Goal: Task Accomplishment & Management: Manage account settings

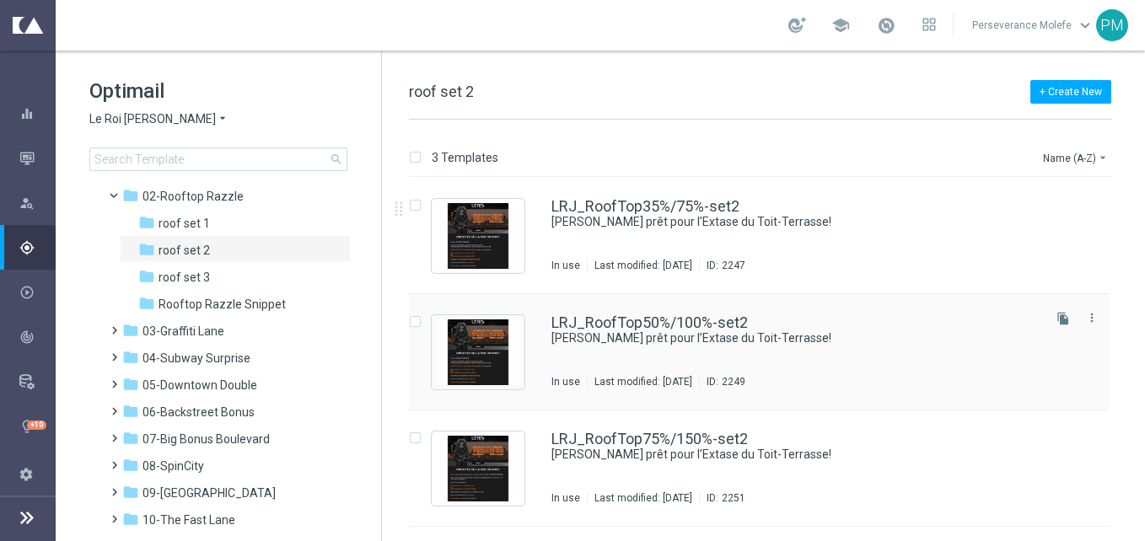
scroll to position [84, 0]
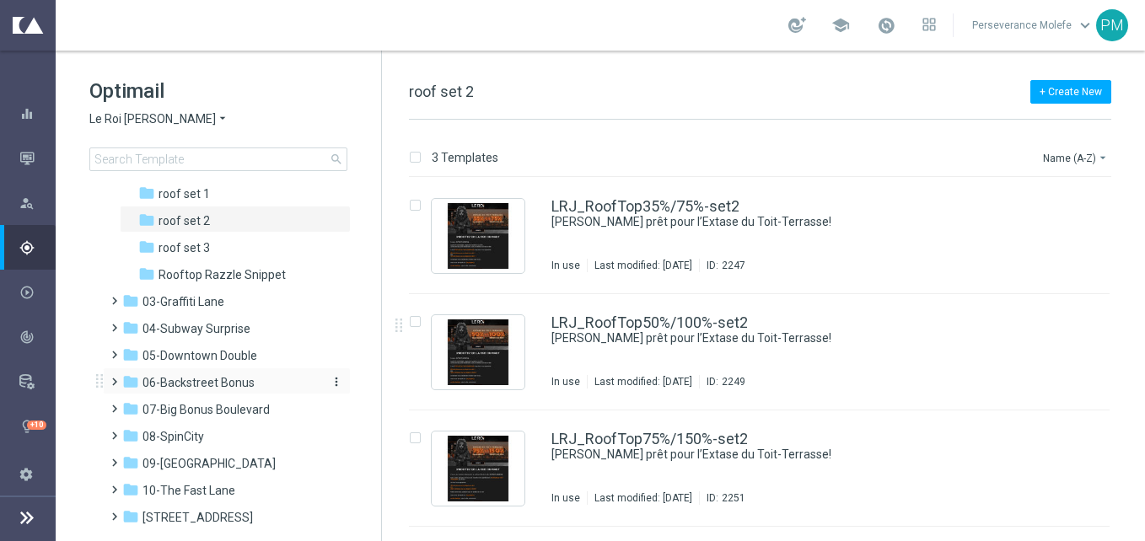
click at [232, 378] on span "06-Backstreet Bonus" at bounding box center [198, 382] width 112 height 15
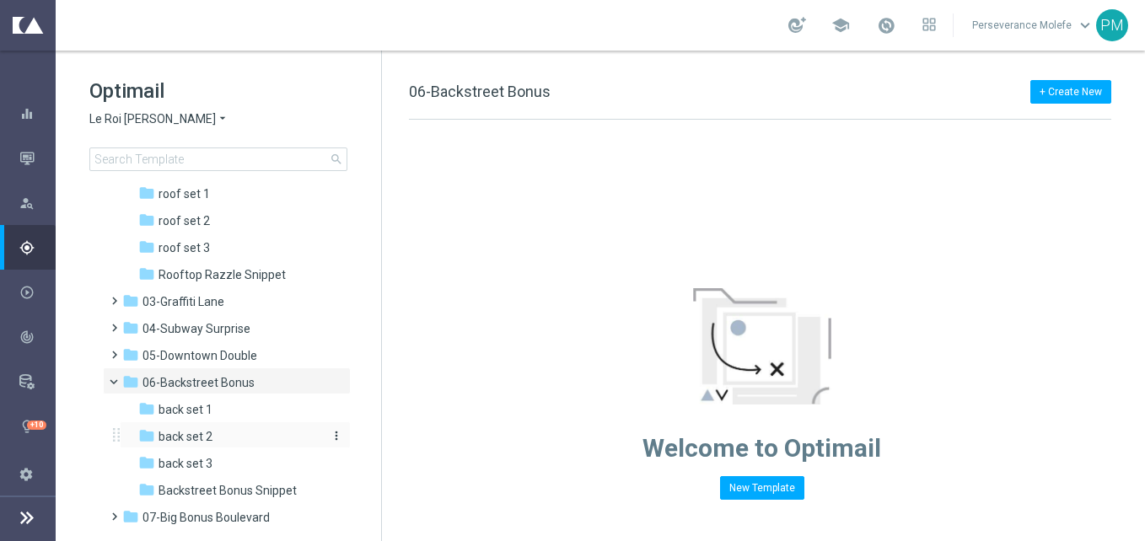
click at [248, 431] on div "folder back set 2" at bounding box center [228, 436] width 180 height 19
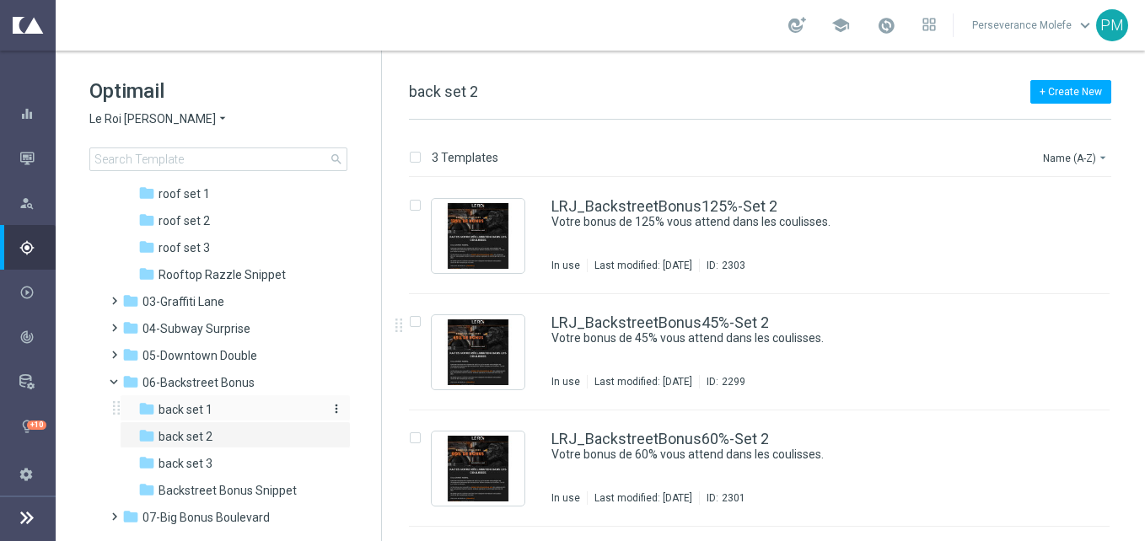
click at [254, 404] on div "folder back set 1" at bounding box center [228, 409] width 180 height 19
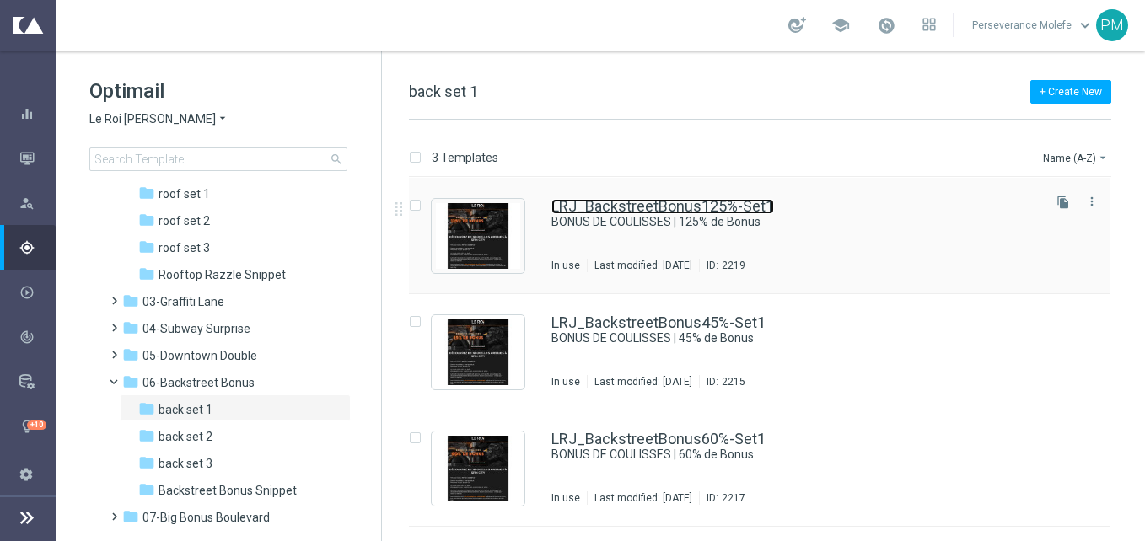
click at [679, 207] on link "LRJ_BackstreetBonus125%-Set1" at bounding box center [662, 206] width 222 height 15
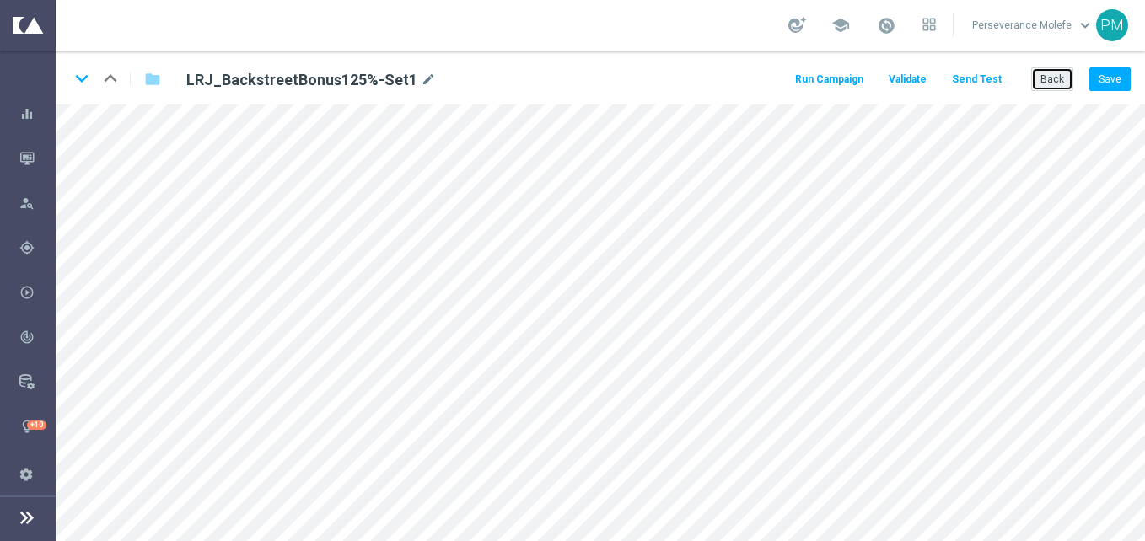
click at [1059, 70] on button "Back" at bounding box center [1052, 79] width 42 height 24
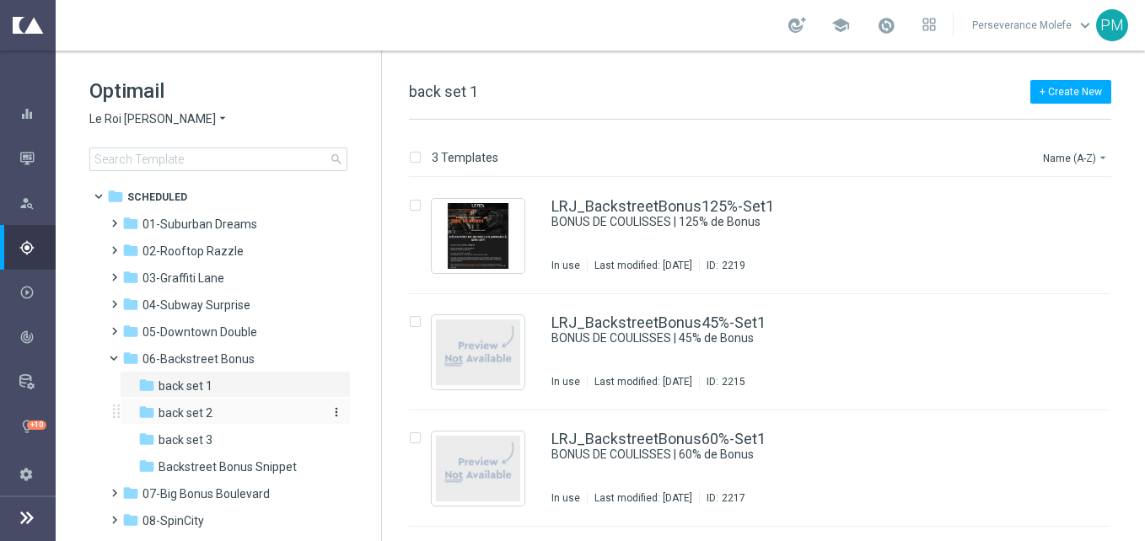
click at [229, 410] on div "folder back set 2" at bounding box center [228, 413] width 180 height 19
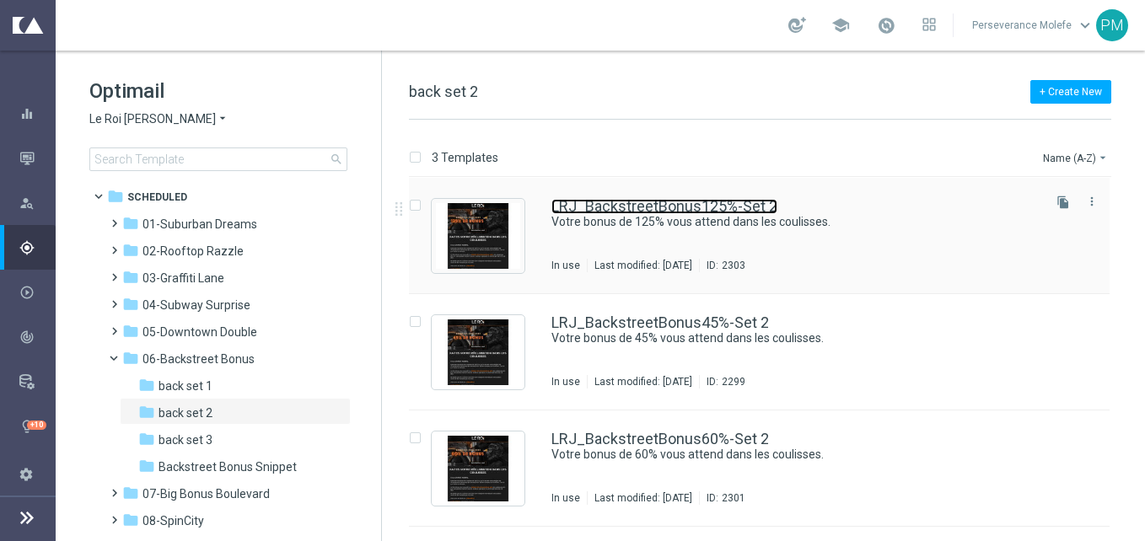
click at [628, 207] on link "LRJ_BackstreetBonus125%-Set 2" at bounding box center [664, 206] width 226 height 15
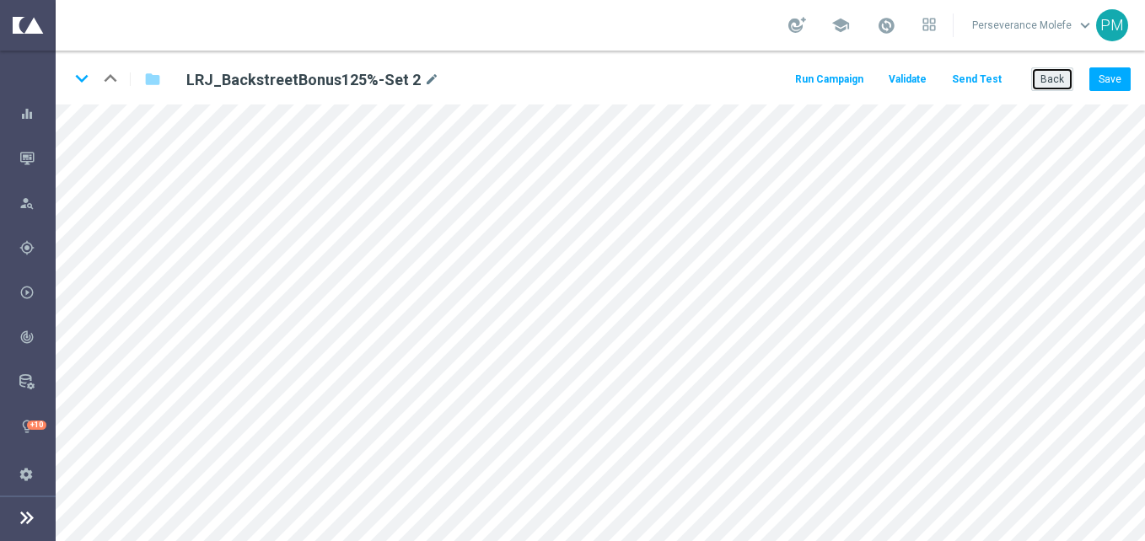
click at [1067, 85] on button "Back" at bounding box center [1052, 79] width 42 height 24
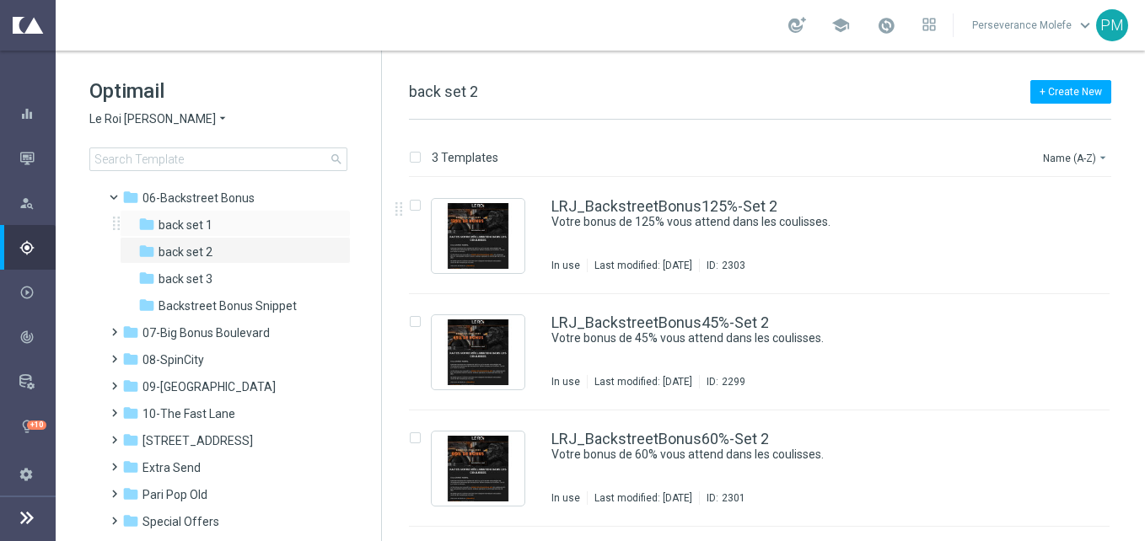
scroll to position [201, 0]
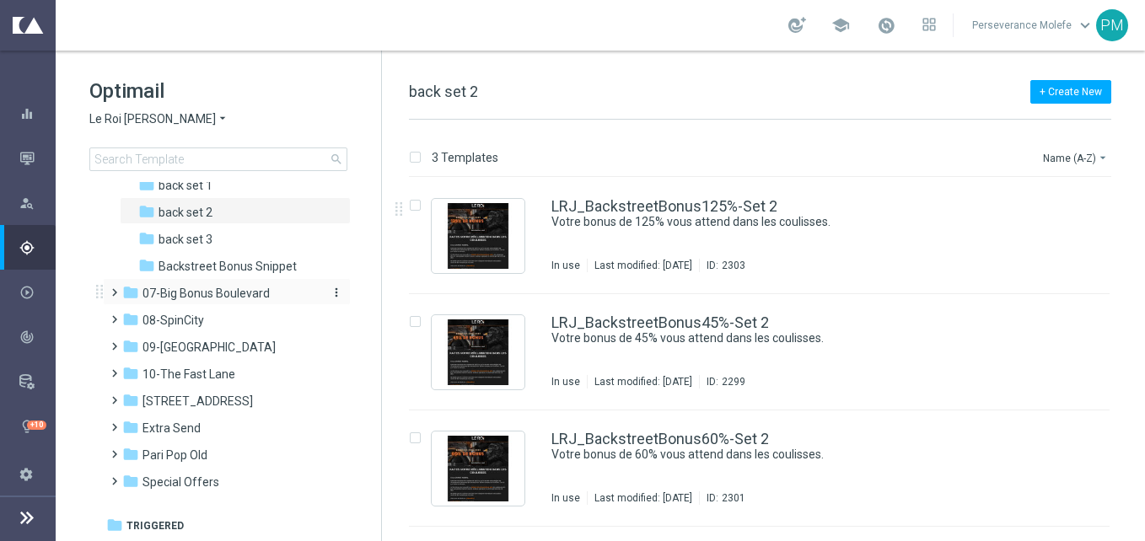
click at [239, 286] on span "07-Big Bonus Boulevard" at bounding box center [205, 293] width 127 height 15
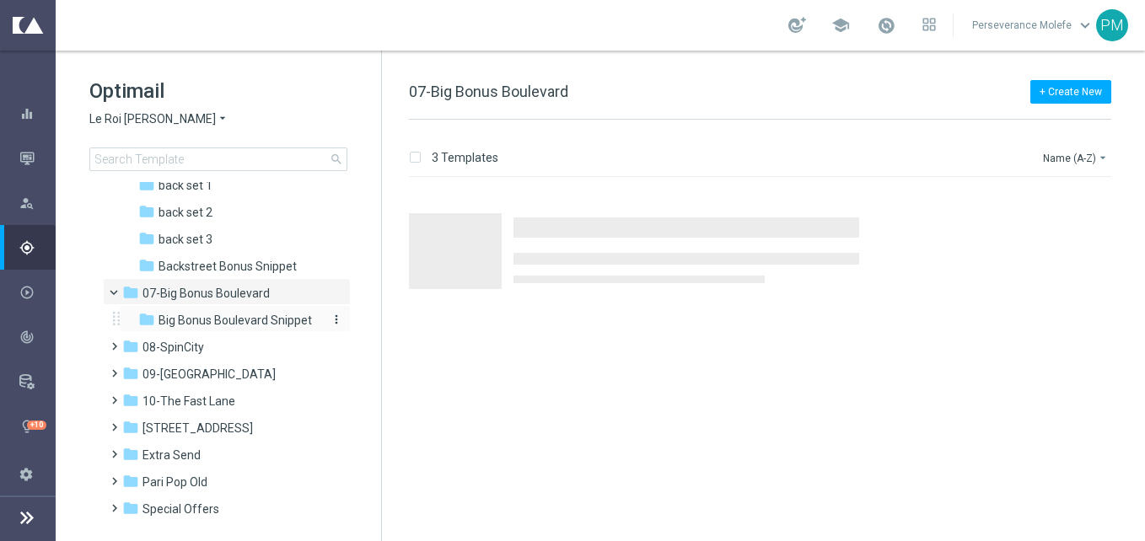
click at [248, 322] on span "Big Bonus Boulevard Snippet" at bounding box center [234, 320] width 153 height 15
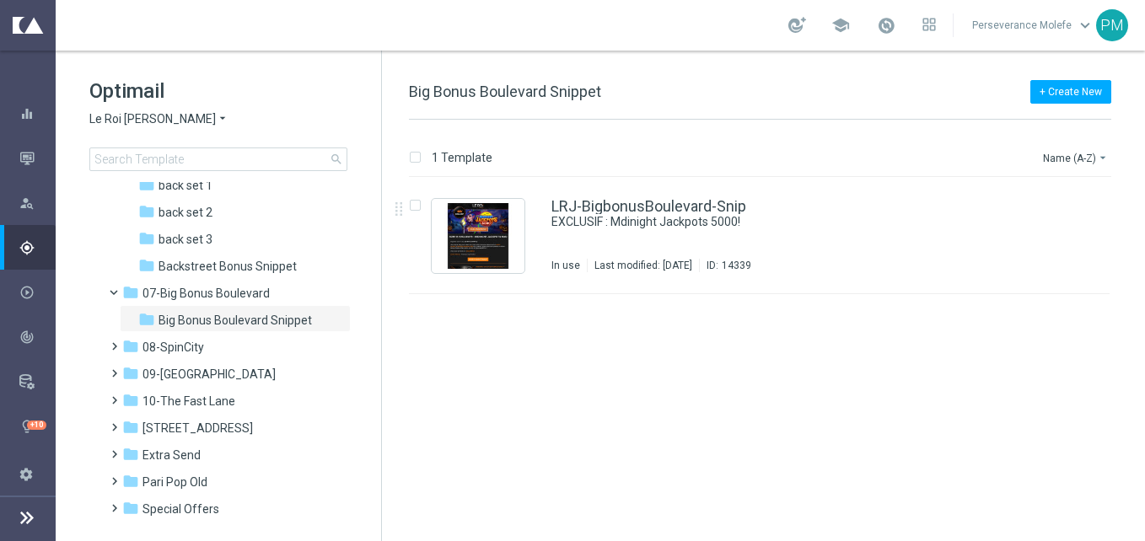
click at [160, 113] on span "Le Roi [PERSON_NAME]" at bounding box center [152, 119] width 126 height 16
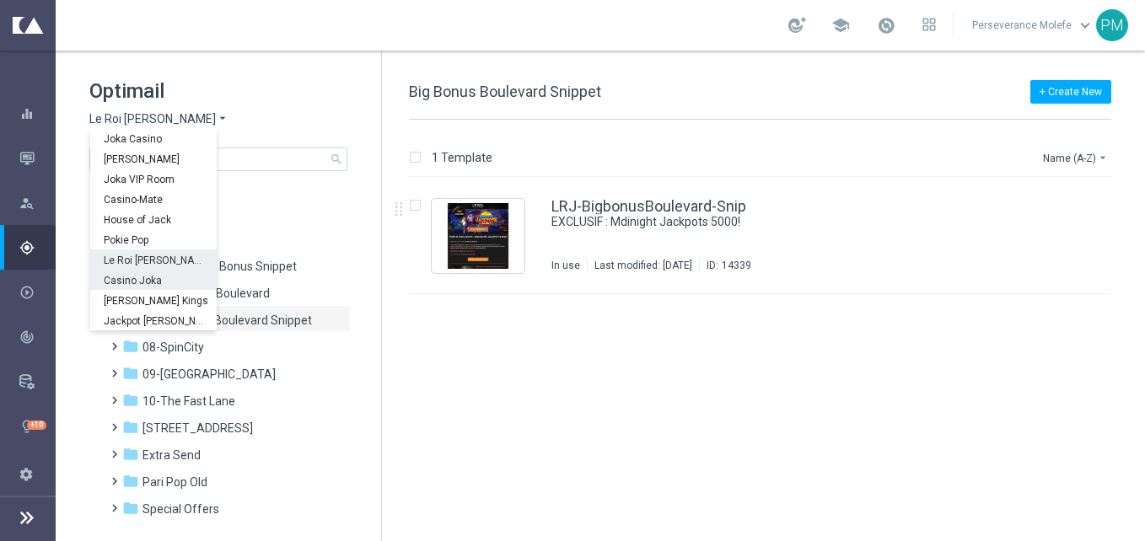
click at [147, 274] on div "Casino Joka" at bounding box center [153, 280] width 126 height 20
click at [147, 274] on div "folder Backstreet Bonus Snippet" at bounding box center [228, 266] width 180 height 19
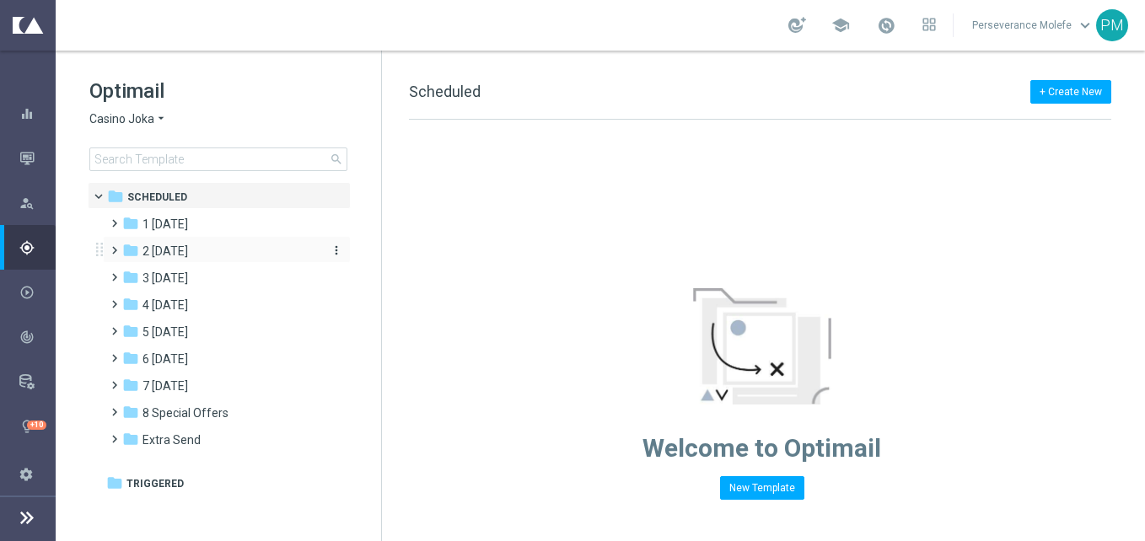
click at [218, 254] on div "folder 2 [DATE]" at bounding box center [219, 251] width 194 height 19
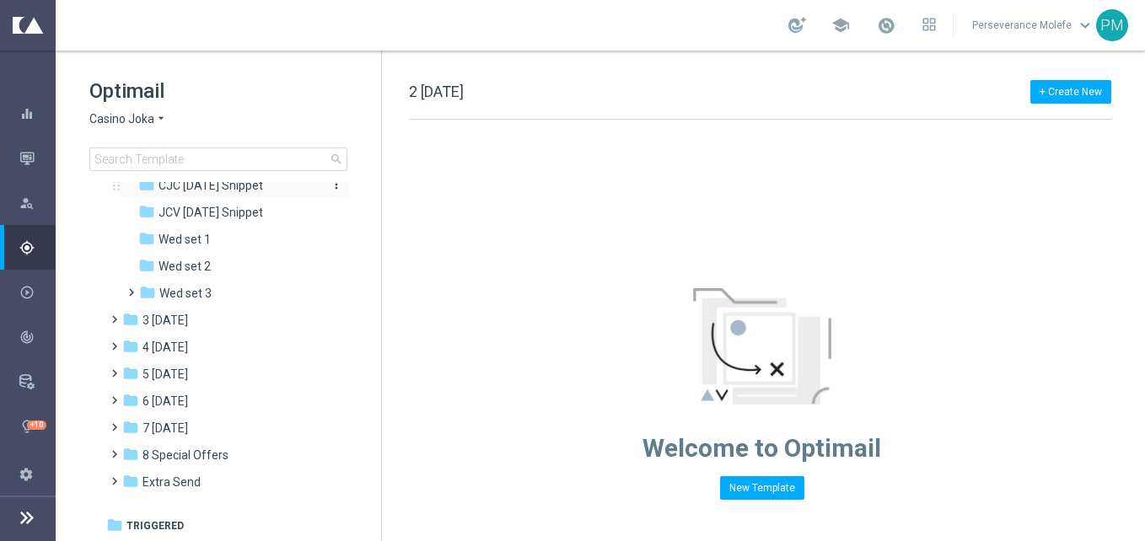
click at [235, 193] on span "CJC [DATE] Snippet" at bounding box center [210, 185] width 105 height 15
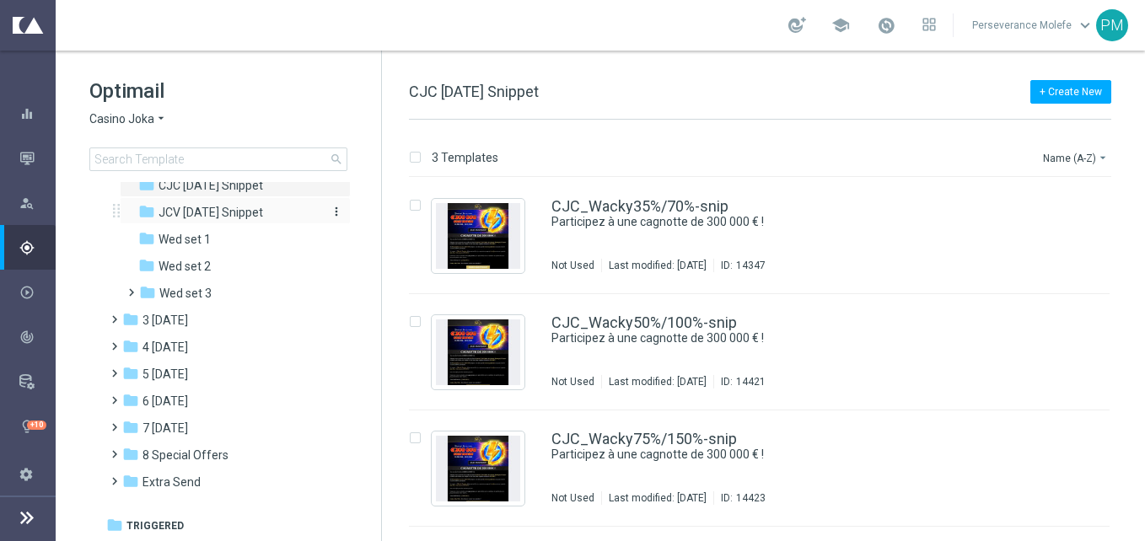
click at [248, 220] on span "JCV [DATE] Snippet" at bounding box center [210, 212] width 105 height 15
click at [224, 276] on div "folder Wed set 2" at bounding box center [228, 266] width 180 height 19
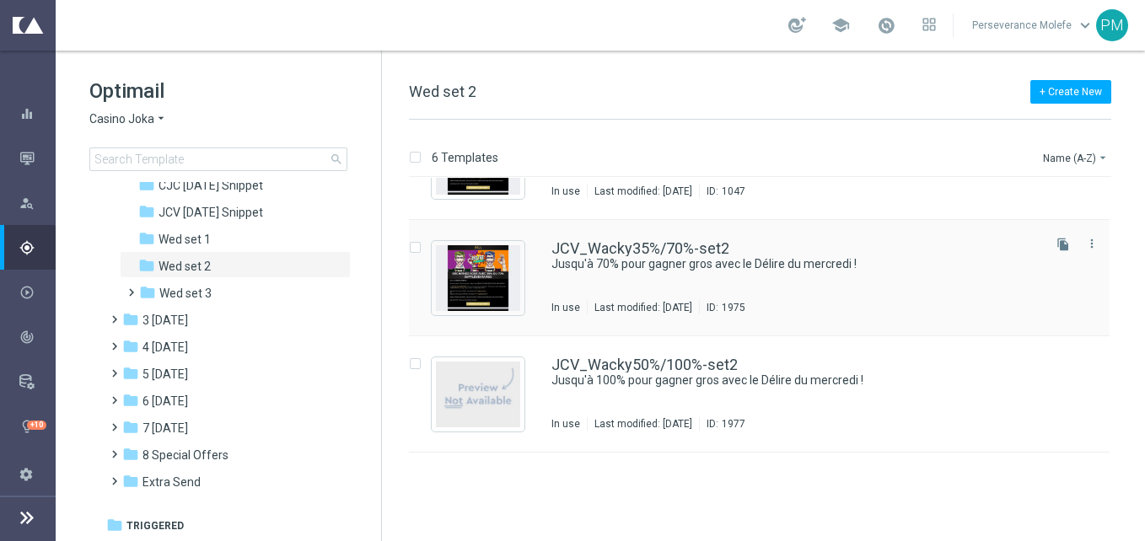
scroll to position [335, 0]
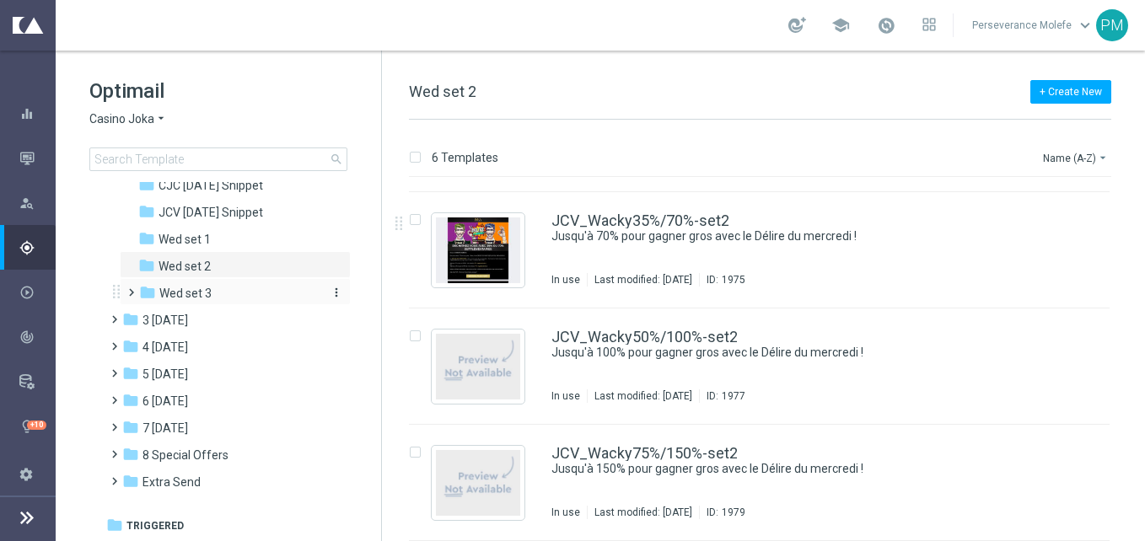
click at [239, 303] on div "folder Wed set 3" at bounding box center [229, 293] width 180 height 19
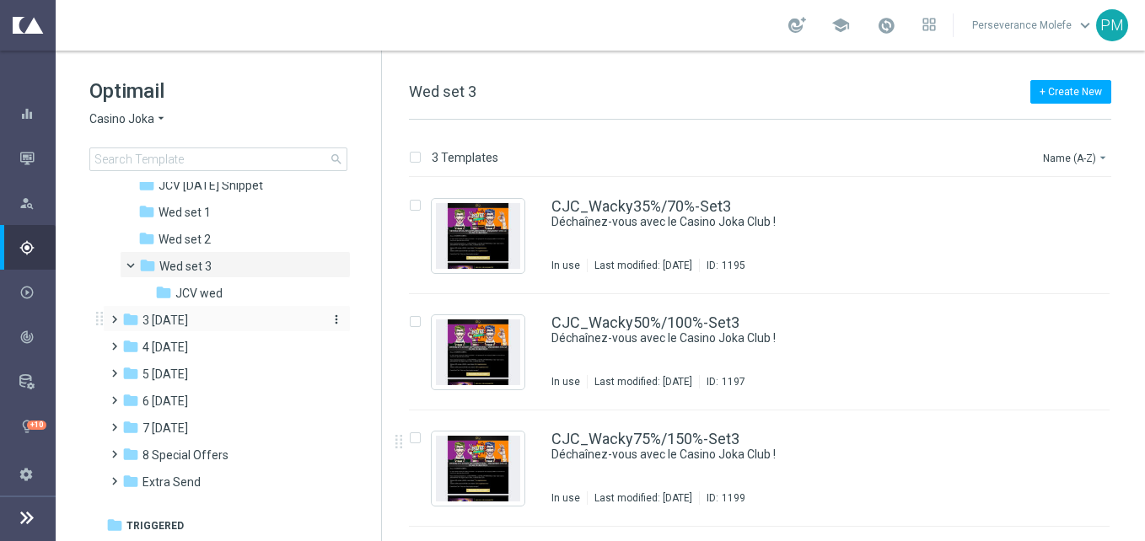
click at [226, 330] on div "folder 3 [DATE]" at bounding box center [219, 320] width 194 height 19
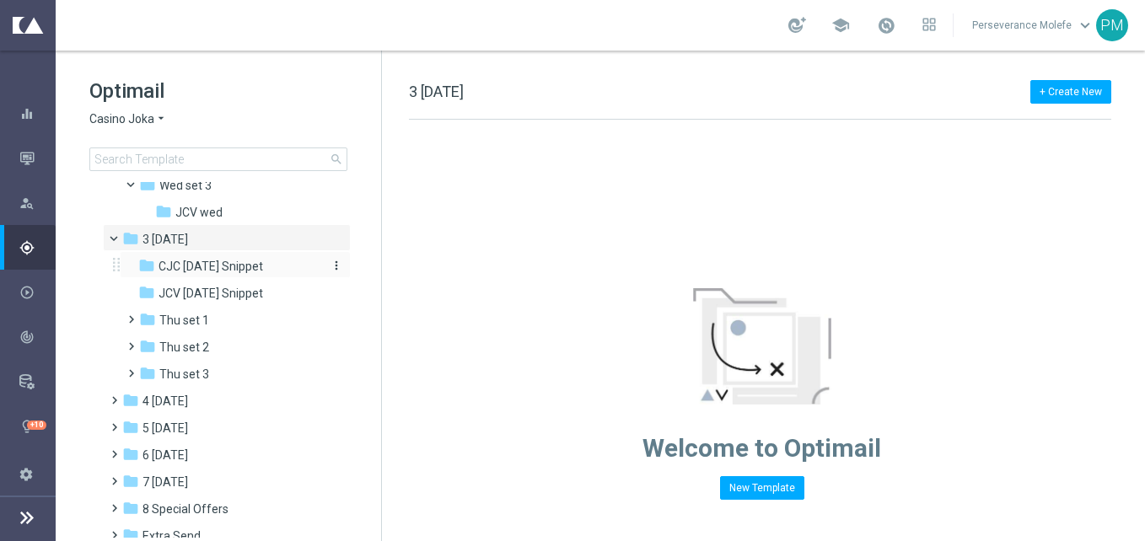
click at [212, 274] on span "CJC [DATE] Snippet" at bounding box center [210, 266] width 105 height 15
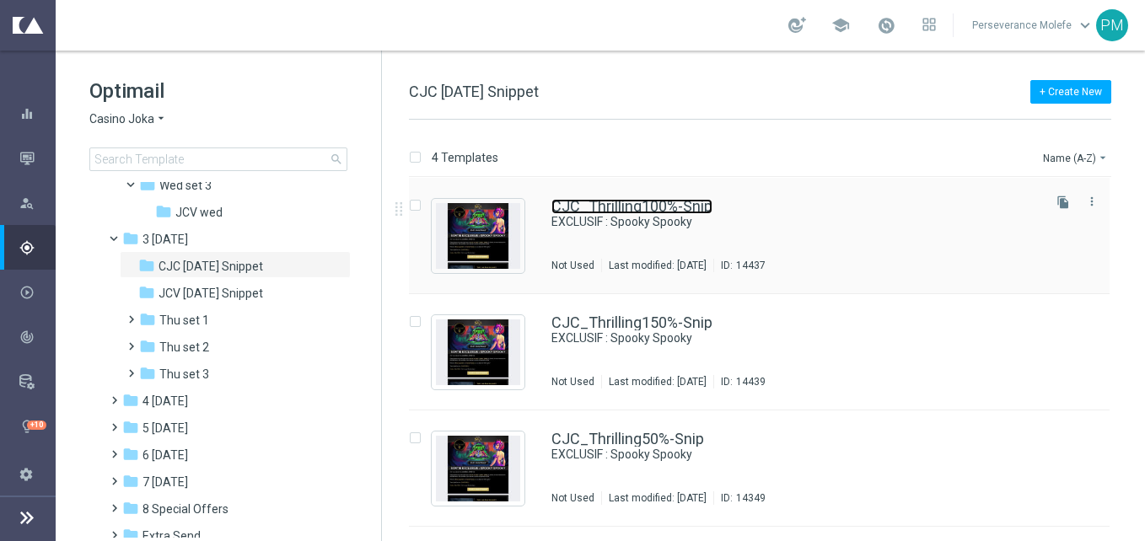
click at [632, 201] on link "CJC_Thrilling100%-Snip" at bounding box center [631, 206] width 161 height 15
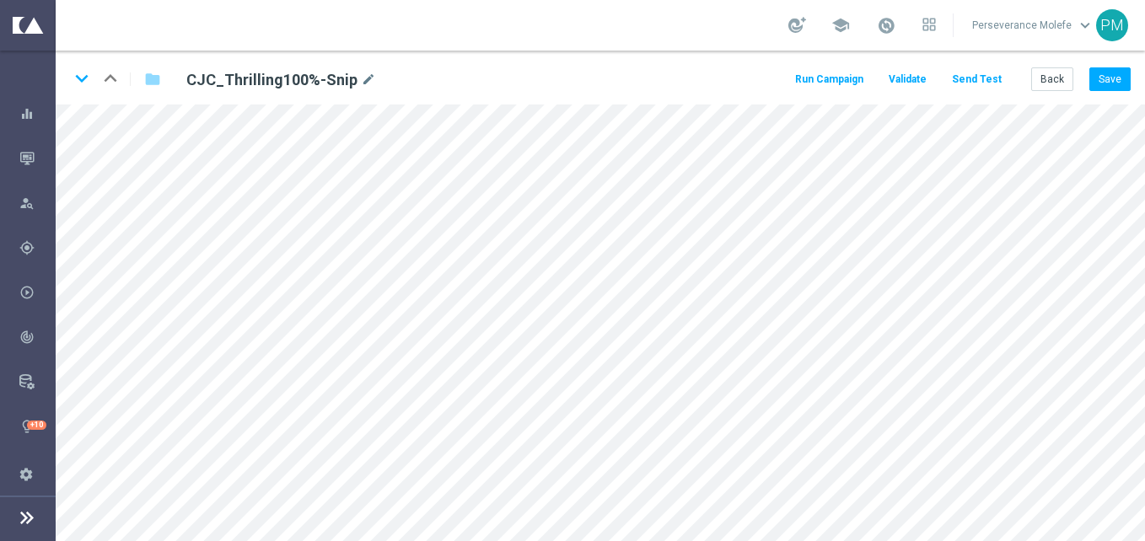
click at [1054, 63] on div "keyboard_arrow_down keyboard_arrow_up folder CJC_Thrilling100%-Snip mode_edit R…" at bounding box center [600, 78] width 1089 height 54
click at [1053, 69] on button "Back" at bounding box center [1052, 79] width 42 height 24
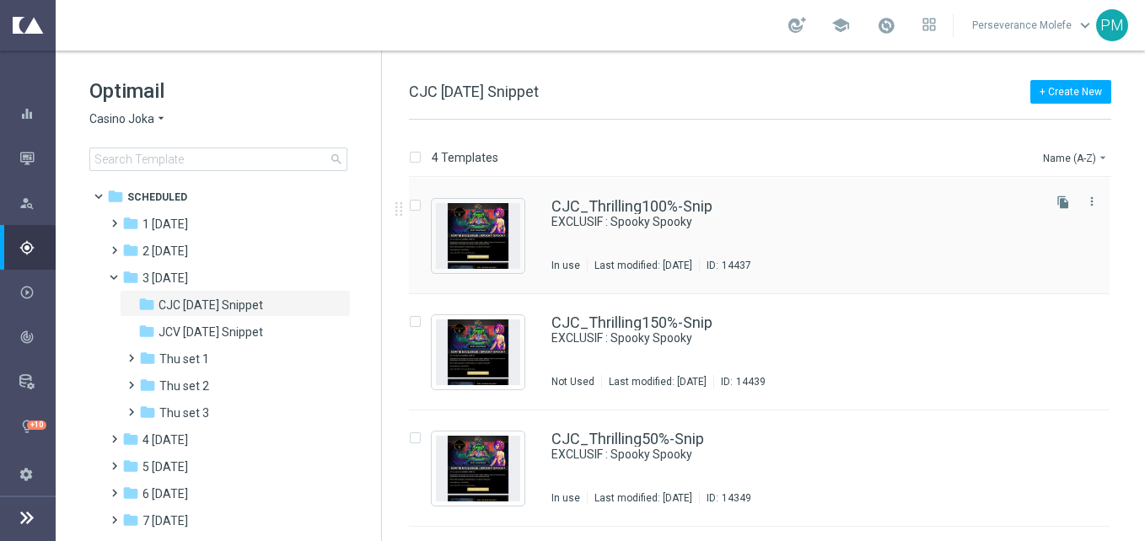
scroll to position [102, 0]
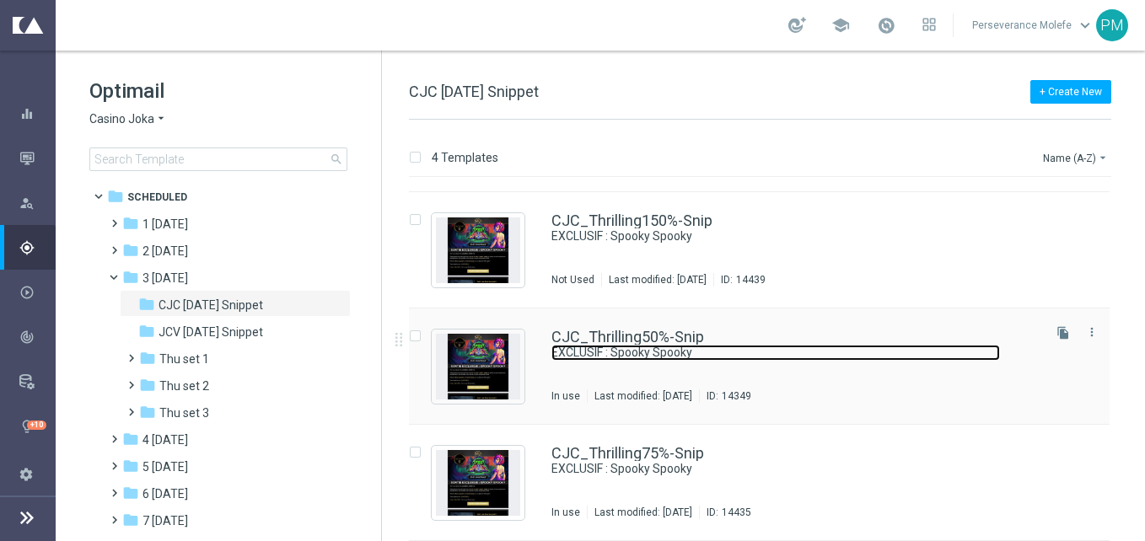
click at [656, 348] on link "EXCLUSIF : Spooky Spooky" at bounding box center [775, 353] width 448 height 16
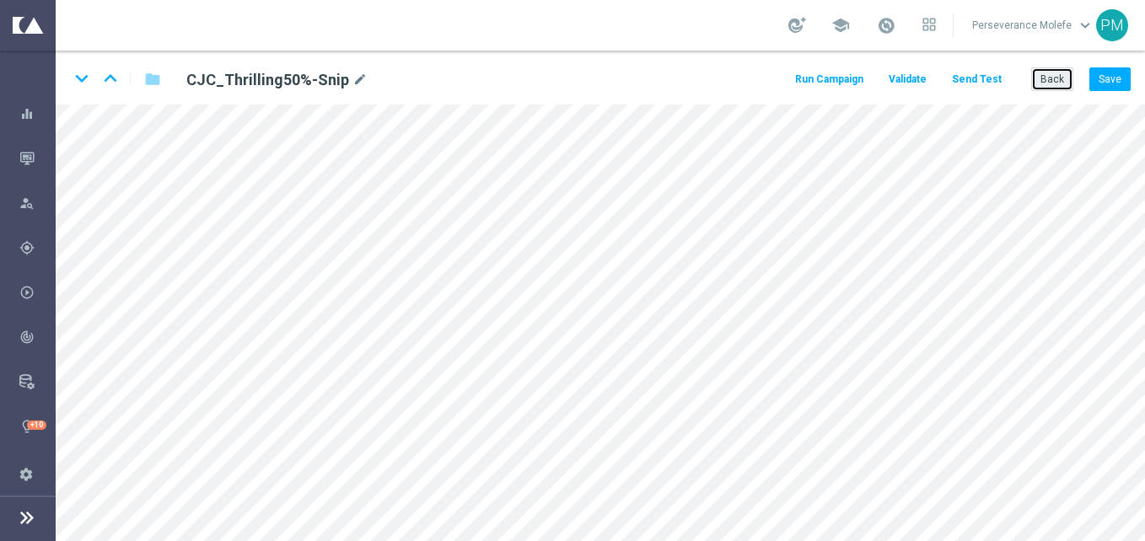
click at [1069, 76] on button "Back" at bounding box center [1052, 79] width 42 height 24
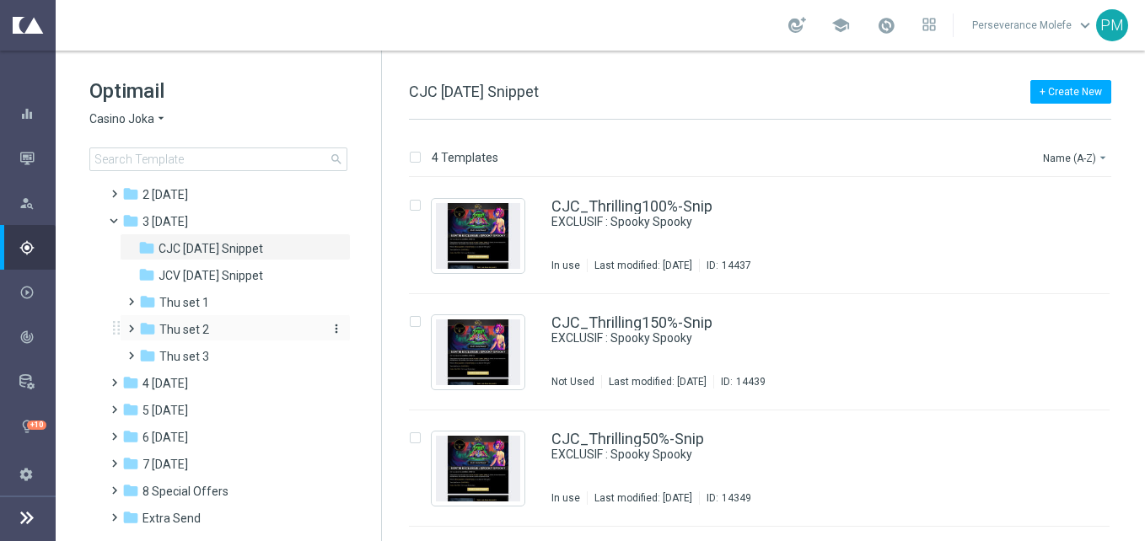
scroll to position [84, 0]
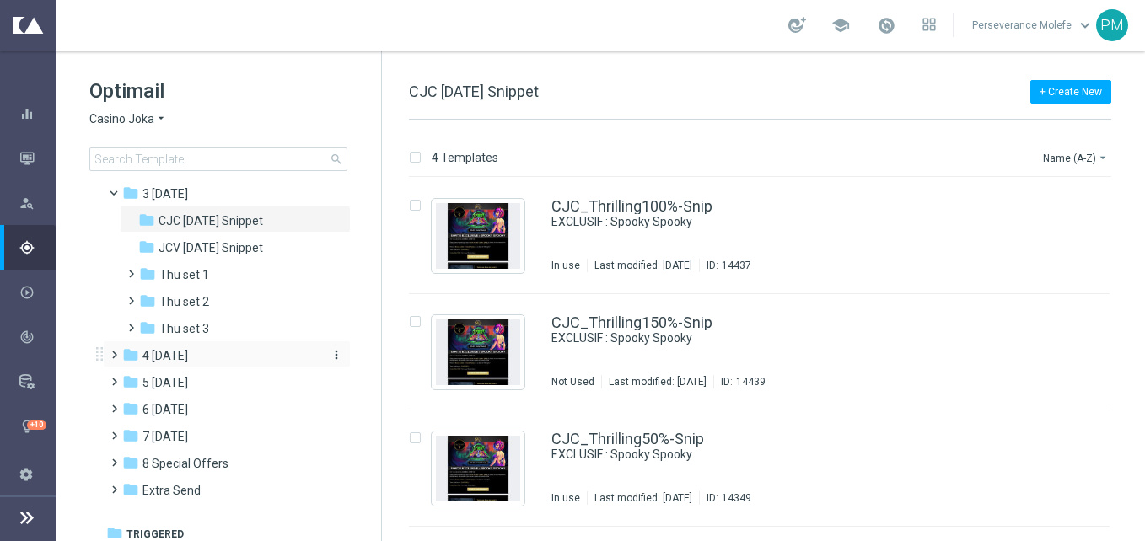
click at [242, 359] on div "folder 4 [DATE]" at bounding box center [219, 355] width 194 height 19
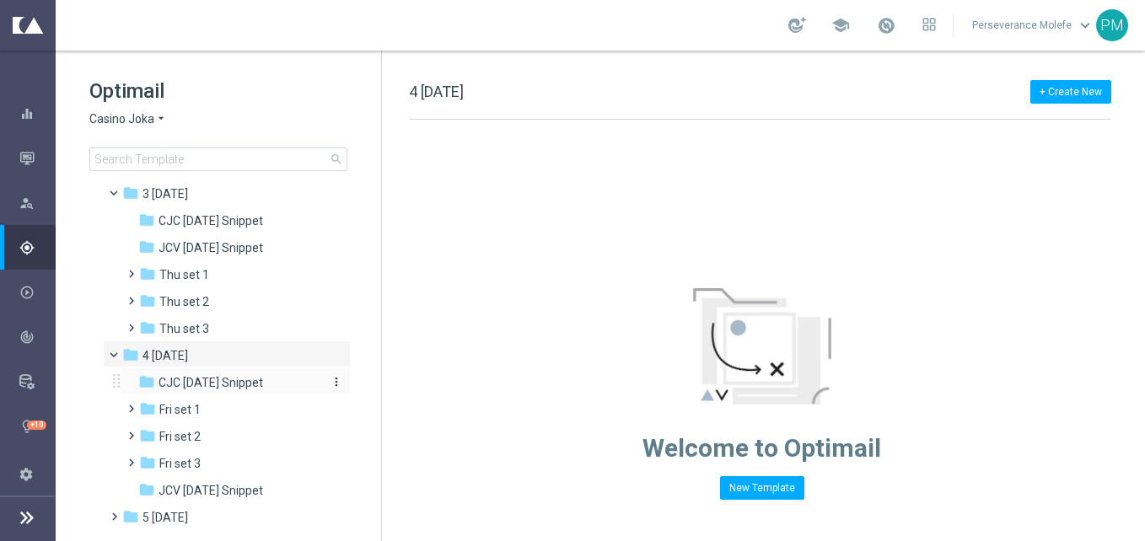
click at [251, 390] on div "folder CJC [DATE] Snippet" at bounding box center [228, 382] width 180 height 19
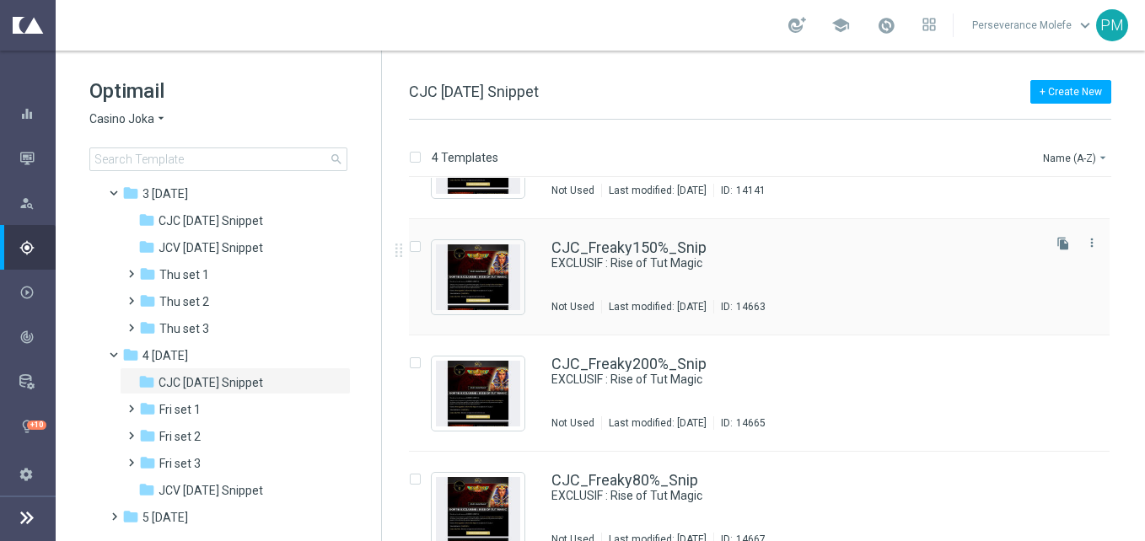
scroll to position [102, 0]
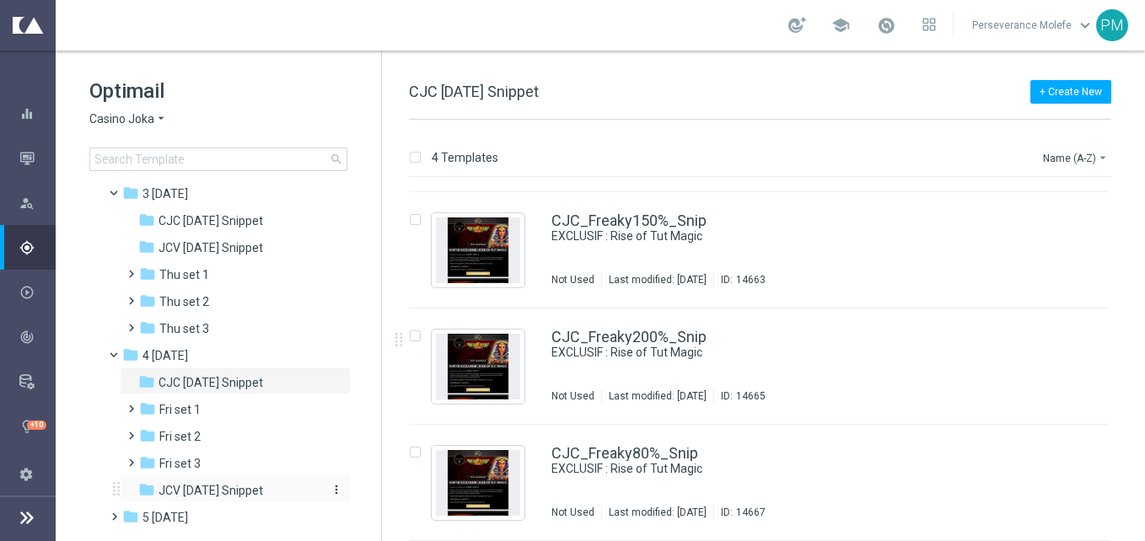
click at [227, 494] on span "JCV [DATE] Snippet" at bounding box center [210, 490] width 105 height 15
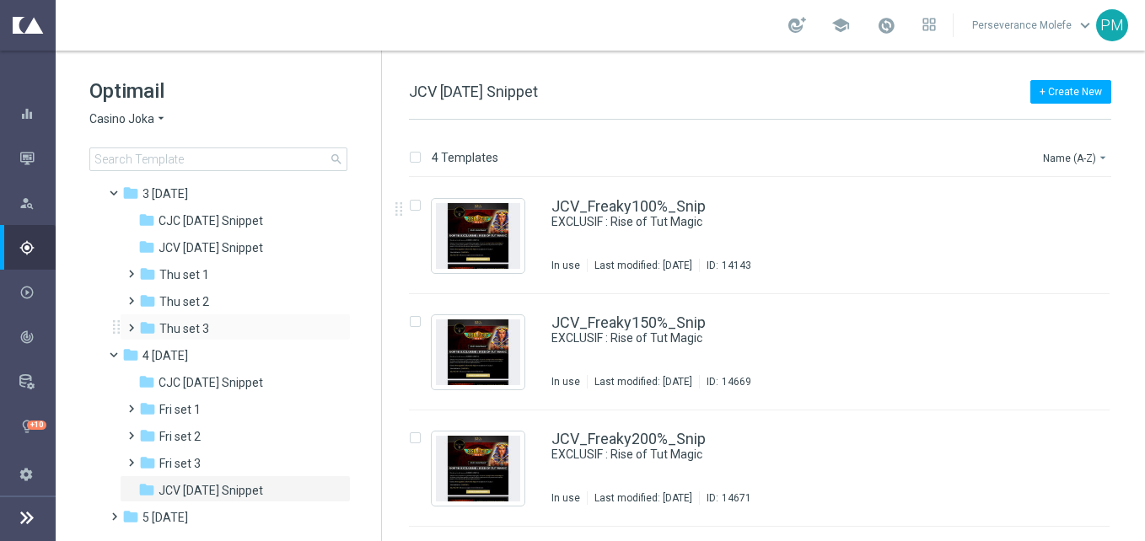
click at [206, 339] on div "folder Thu set 3 more_vert" at bounding box center [235, 327] width 231 height 27
click at [207, 340] on div "folder Thu set 3 more_vert" at bounding box center [235, 327] width 231 height 27
click at [326, 272] on button "more_vert" at bounding box center [334, 274] width 17 height 16
click at [222, 293] on div "folder Thu set 2" at bounding box center [229, 301] width 180 height 19
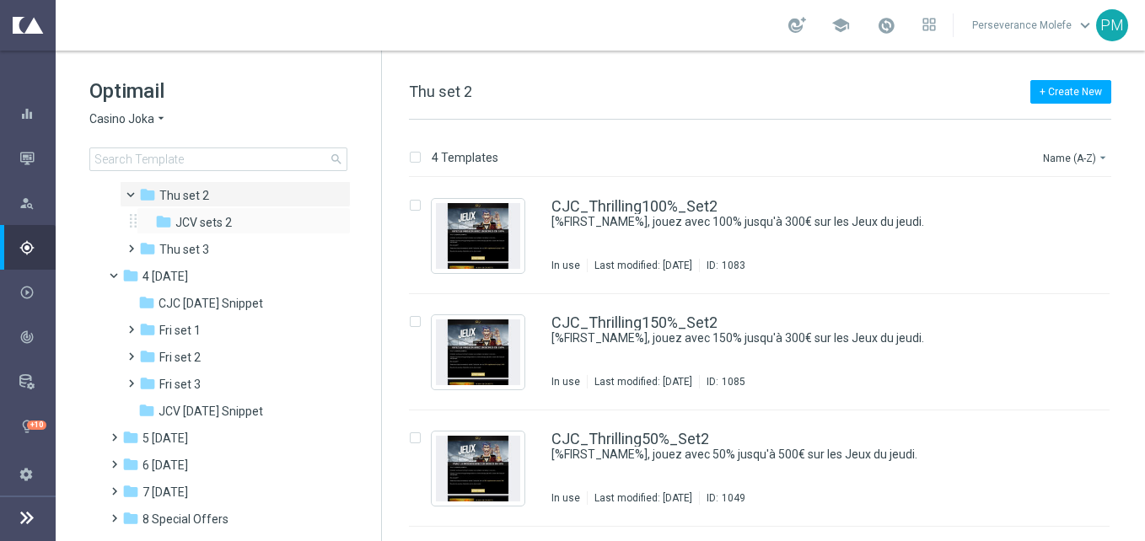
scroll to position [255, 0]
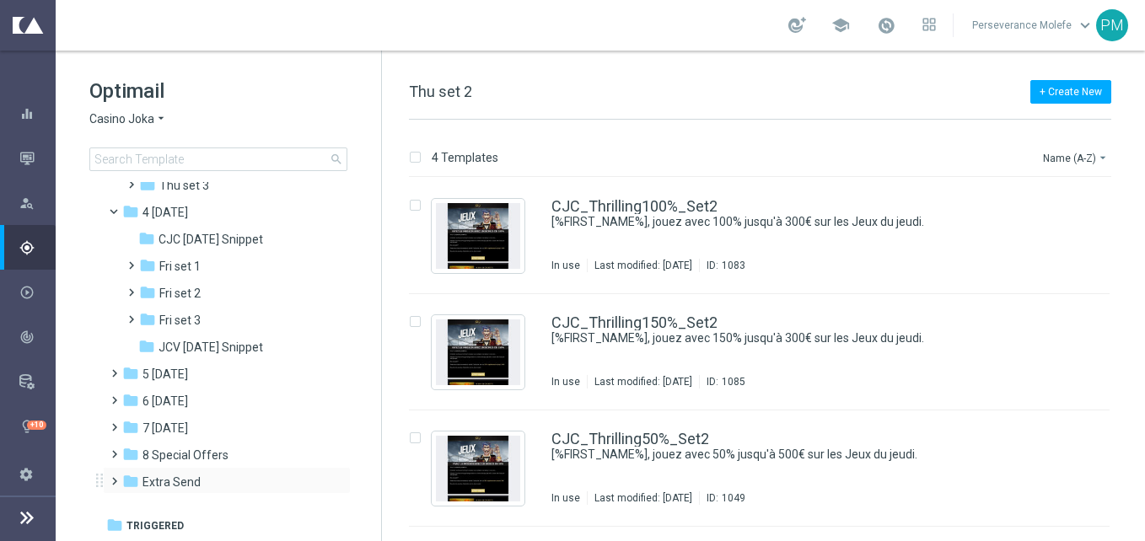
click at [218, 469] on div "folder Extra Send more_vert" at bounding box center [227, 480] width 248 height 27
click at [231, 458] on div "folder 8 Special Offers" at bounding box center [219, 455] width 194 height 19
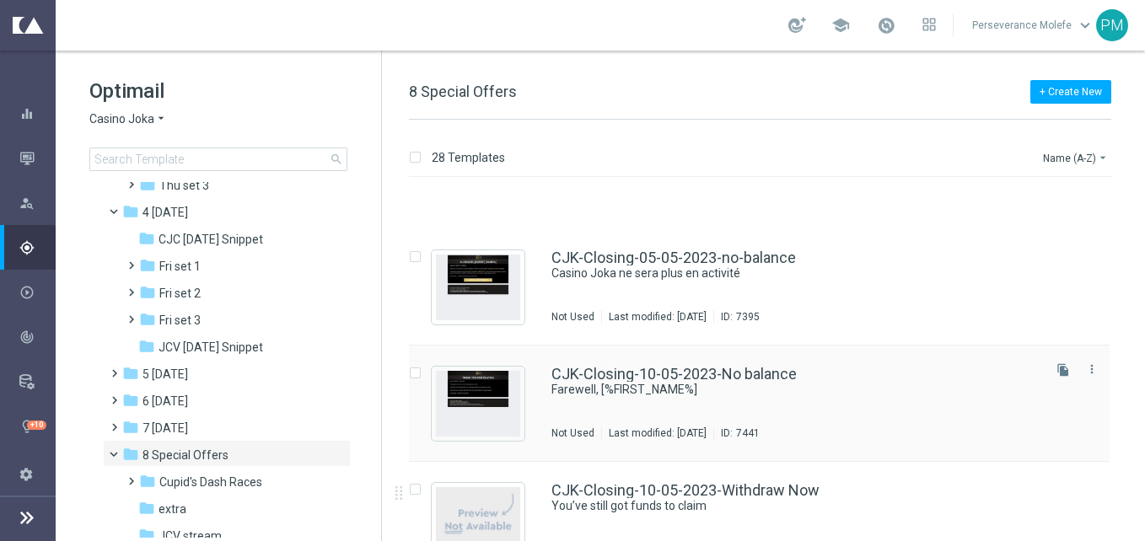
scroll to position [337, 0]
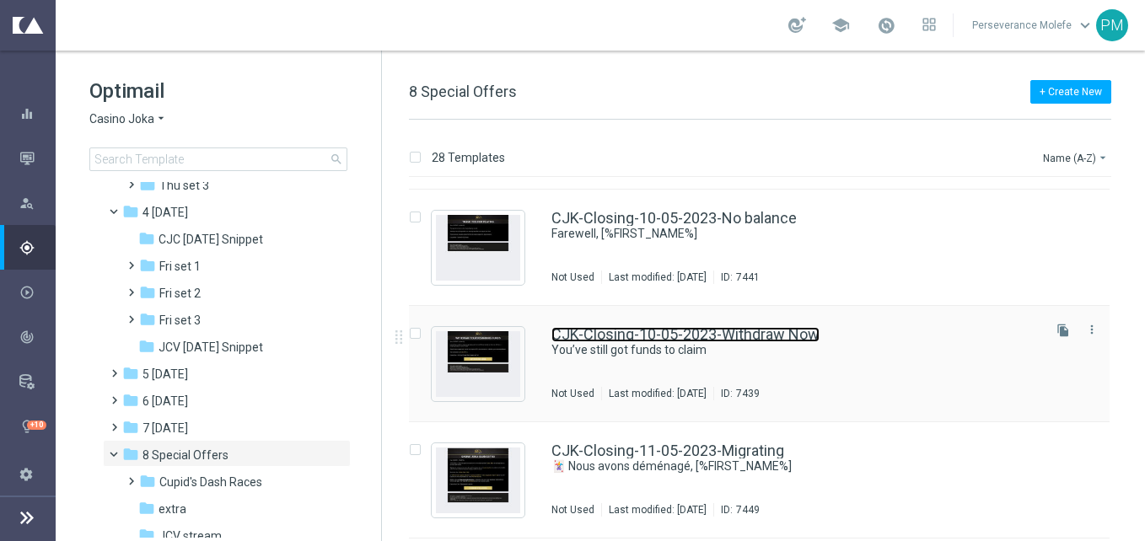
click at [599, 341] on link "CJK-Closing-10-05-2023-Withdraw Now" at bounding box center [685, 334] width 268 height 15
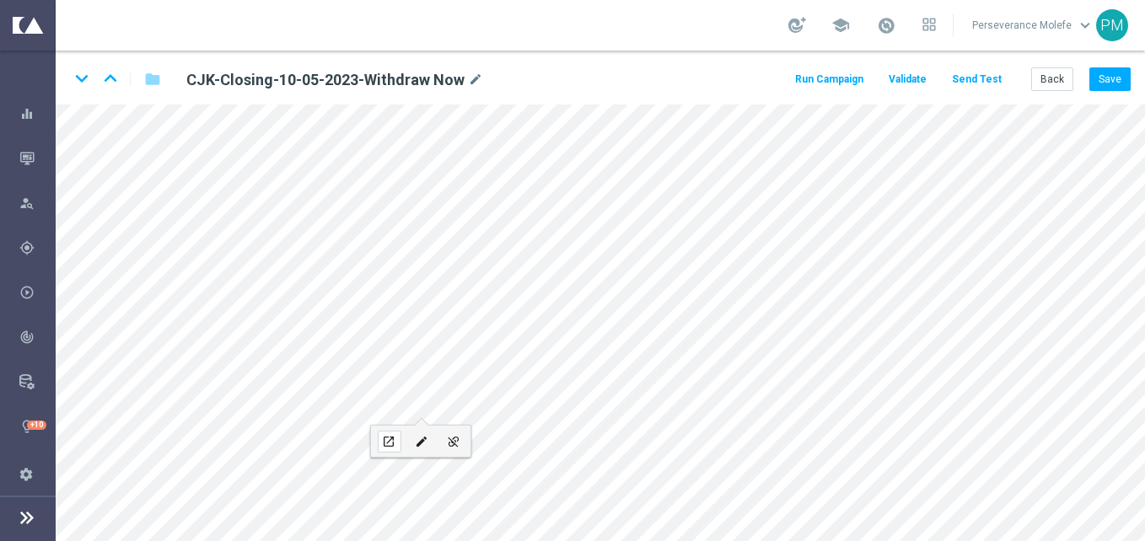
click at [392, 435] on icon "open_in_new" at bounding box center [388, 441] width 13 height 13
click at [1039, 74] on button "Back" at bounding box center [1052, 79] width 42 height 24
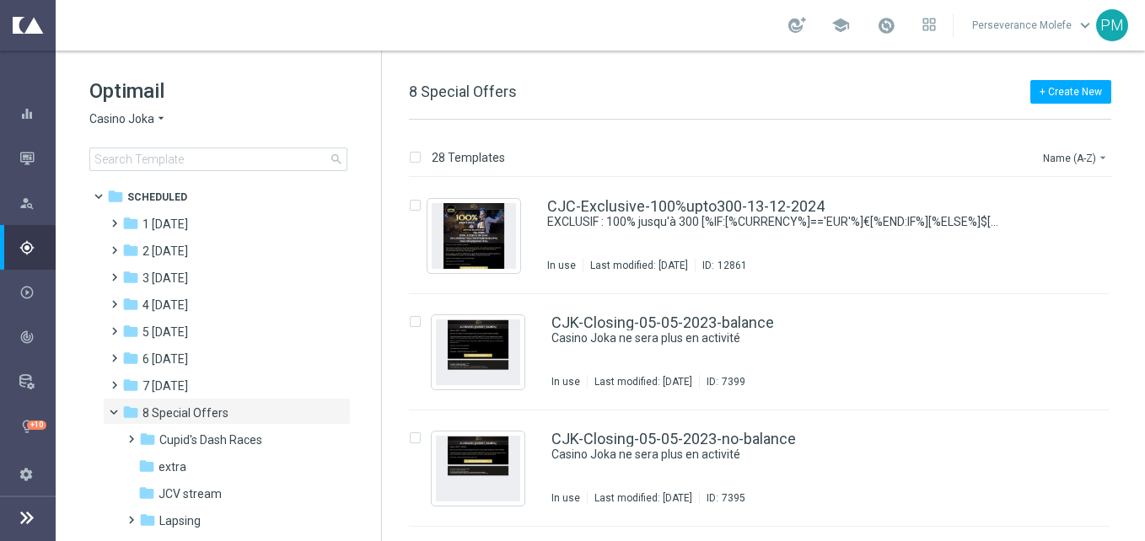
click at [152, 121] on span "Casino Joka" at bounding box center [121, 119] width 65 height 16
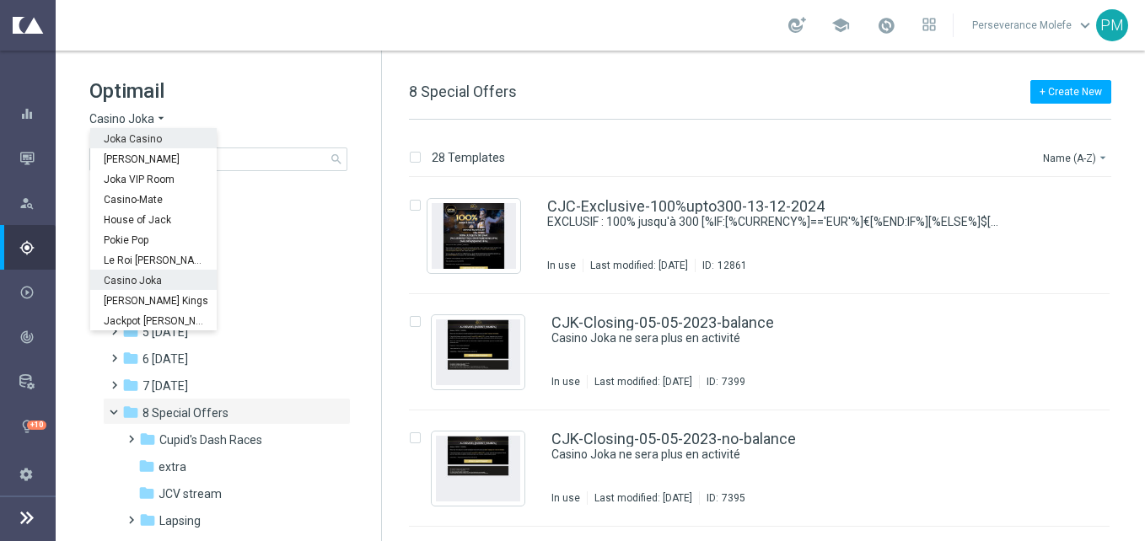
click at [0, 0] on span "Joka Casino" at bounding box center [0, 0] width 0 height 0
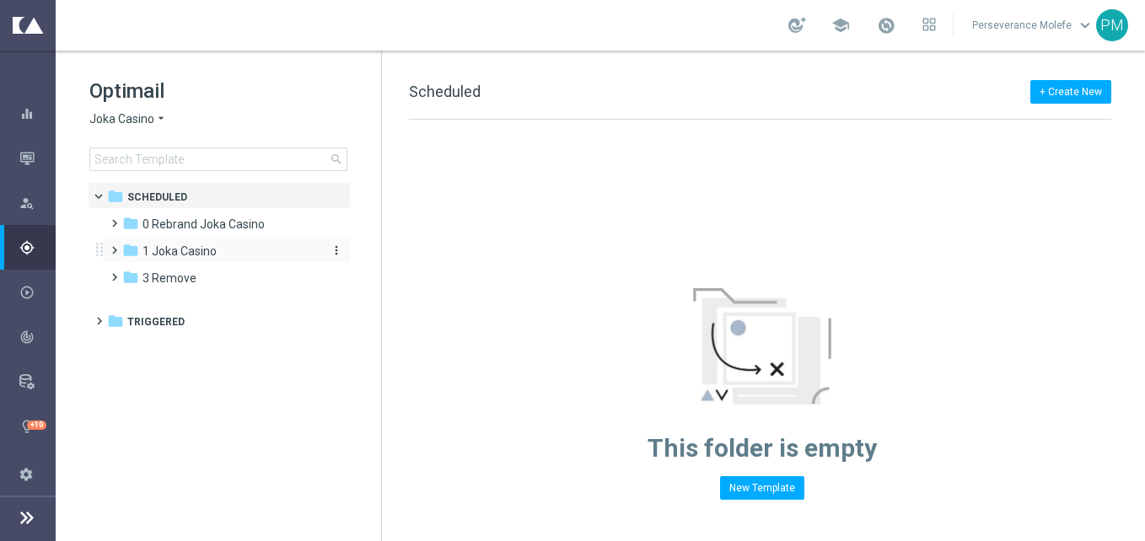
click at [205, 257] on span "1 Joka Casino" at bounding box center [179, 251] width 74 height 15
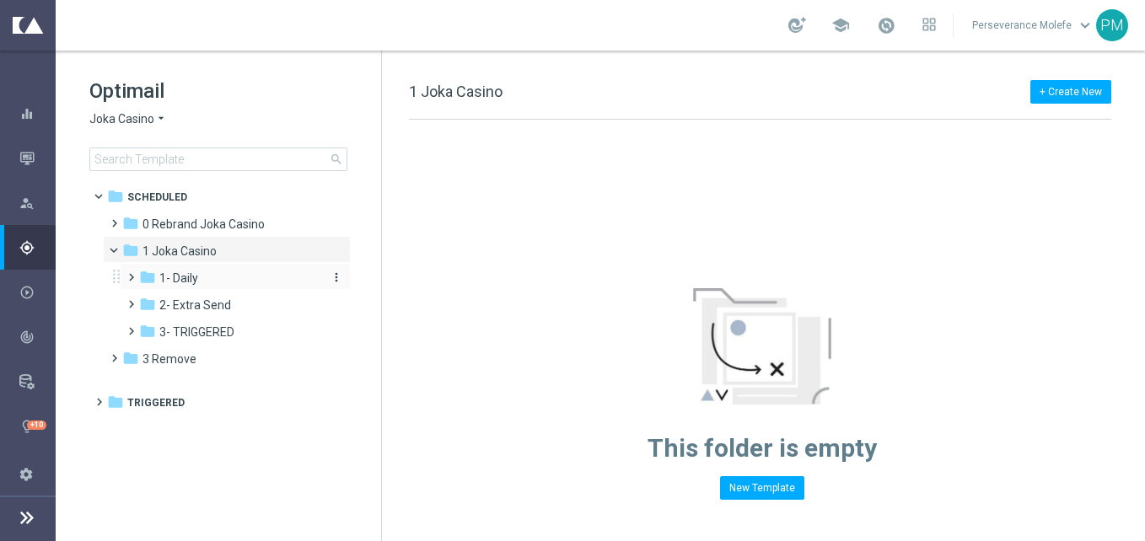
click at [225, 275] on div "folder 1- Daily" at bounding box center [229, 278] width 180 height 19
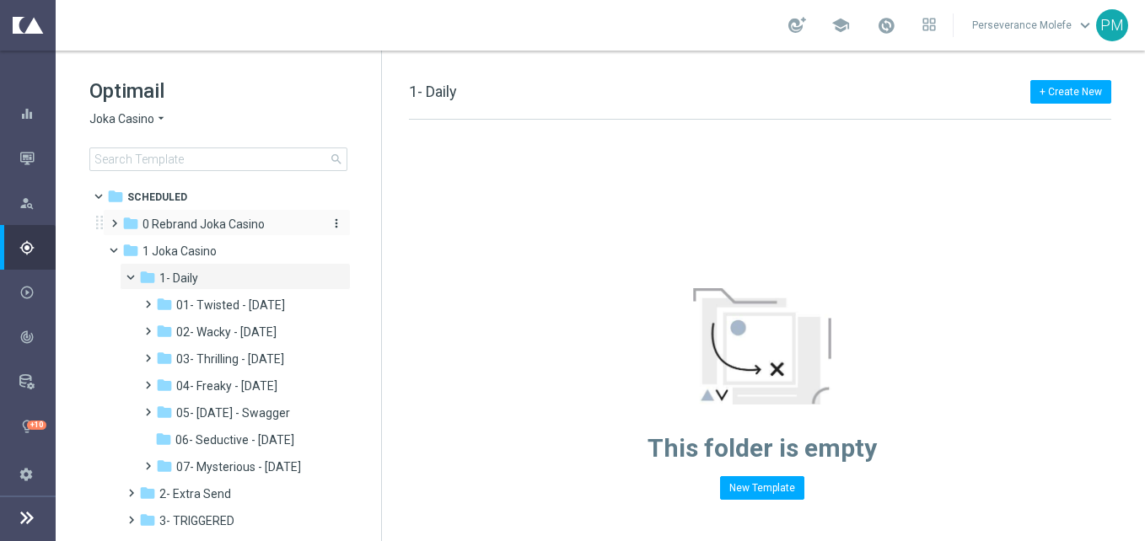
click at [210, 225] on span "0 Rebrand Joka Casino" at bounding box center [203, 224] width 122 height 15
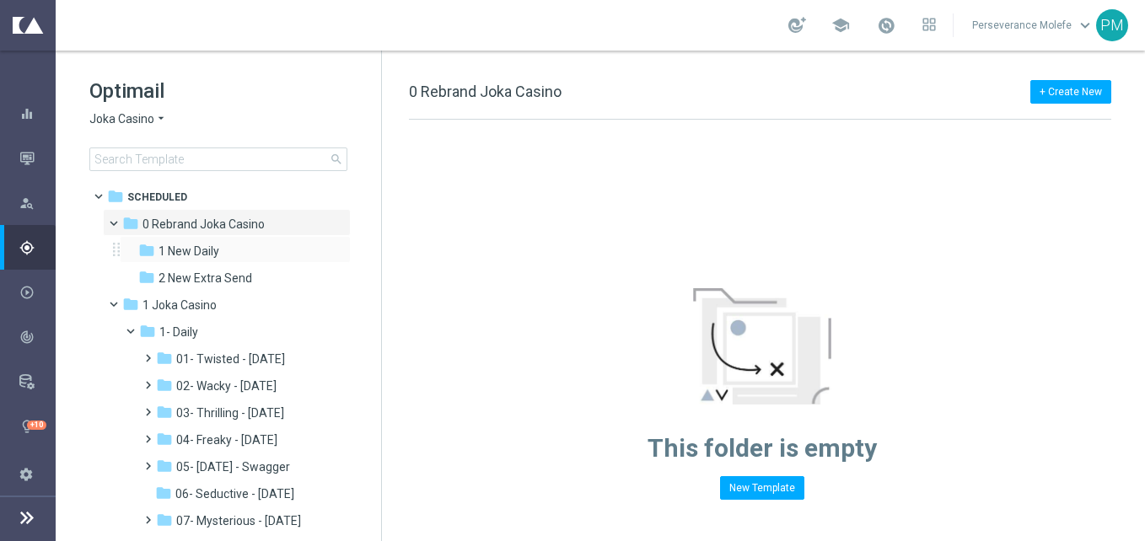
click at [230, 262] on div "folder 1 New Daily more_vert" at bounding box center [235, 249] width 231 height 27
click at [221, 252] on div "folder 1 New Daily" at bounding box center [228, 251] width 180 height 19
click at [212, 275] on span "2 New Extra Send" at bounding box center [205, 278] width 94 height 15
click at [218, 359] on span "01- Twisted - [DATE]" at bounding box center [230, 358] width 109 height 15
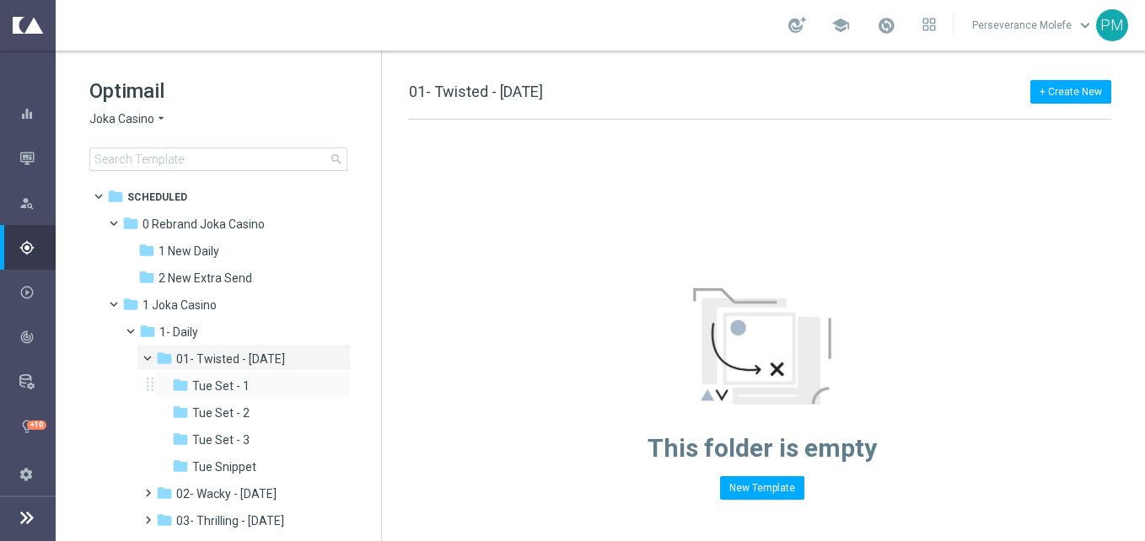
click at [274, 397] on div "folder Tue Set - 1 more_vert" at bounding box center [251, 384] width 197 height 27
click at [255, 385] on div "folder Tue Set - 1" at bounding box center [248, 386] width 152 height 19
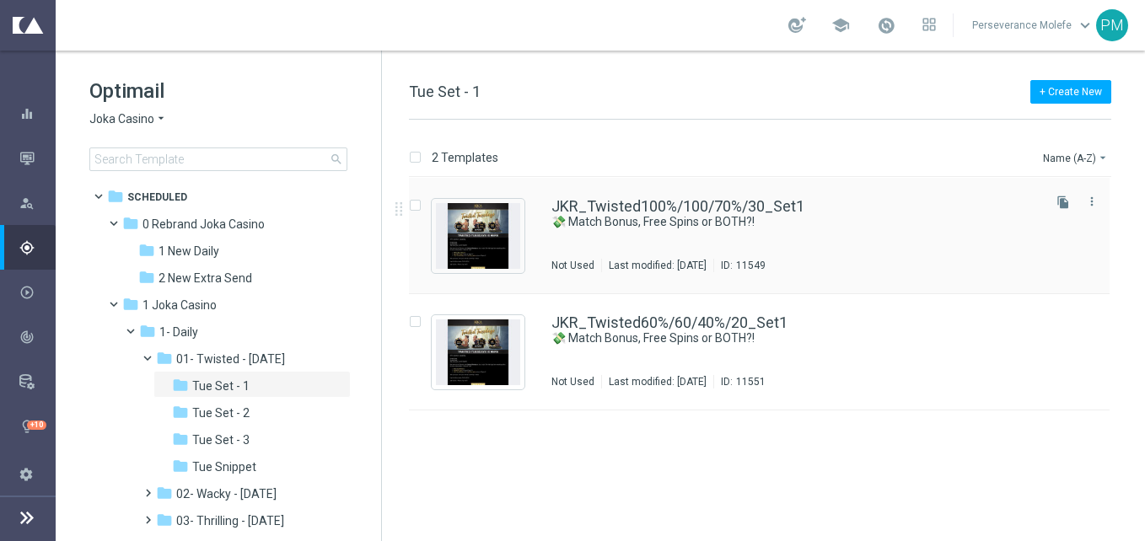
click at [621, 196] on div "JKR_Twisted100%/100/70%/30_Set1 💸 Match Bonus, Free Spins or BOTH?! Not Used La…" at bounding box center [759, 236] width 700 height 116
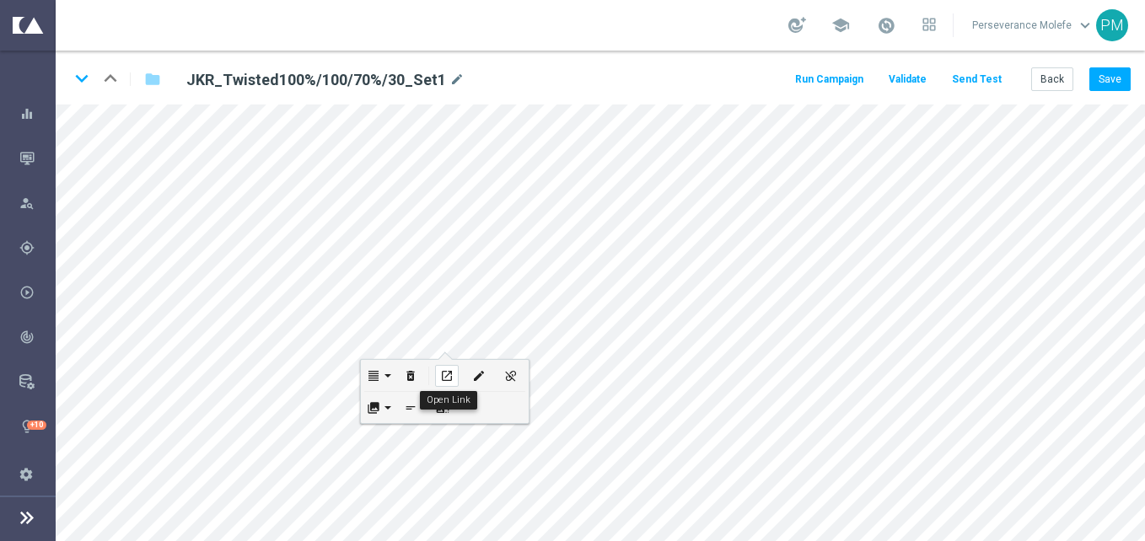
click at [448, 369] on icon "open_in_new" at bounding box center [446, 375] width 13 height 13
click at [573, 73] on div "JKR_Twisted100%/100/70%/30_Set1 mode_edit" at bounding box center [383, 78] width 418 height 23
click at [1040, 67] on button "Back" at bounding box center [1052, 79] width 42 height 24
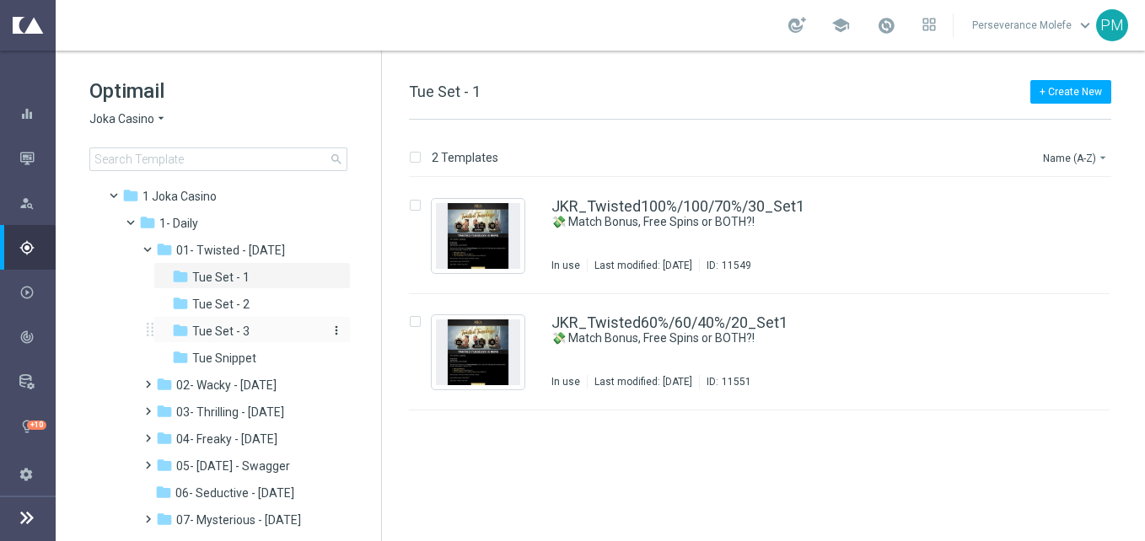
scroll to position [84, 0]
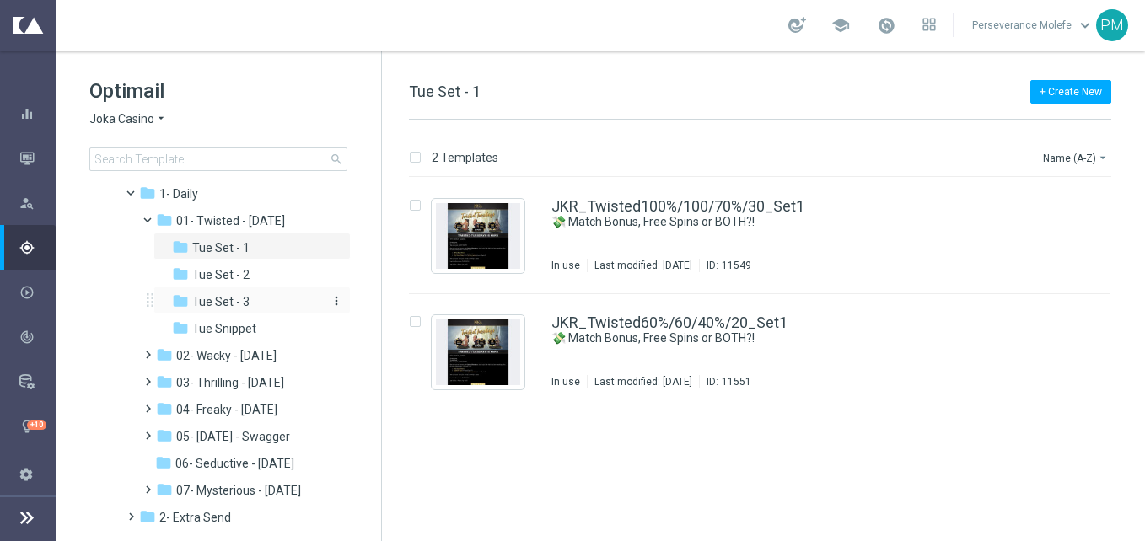
click at [262, 363] on div "folder 02- Wacky - [DATE]" at bounding box center [238, 355] width 165 height 19
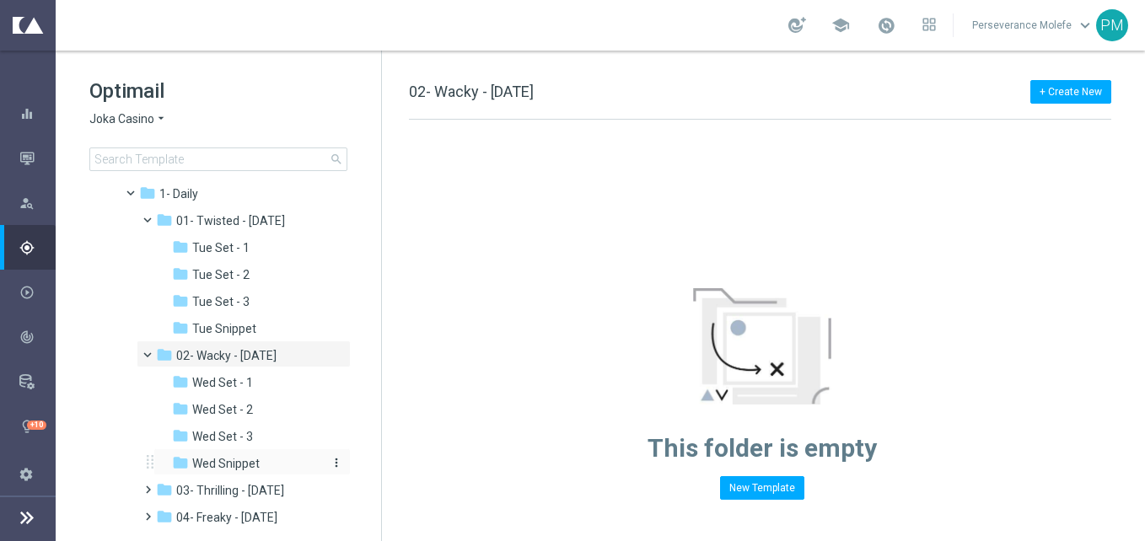
click at [276, 460] on div "folder Wed Snippet" at bounding box center [248, 463] width 152 height 19
